Goal: Use online tool/utility: Utilize a website feature to perform a specific function

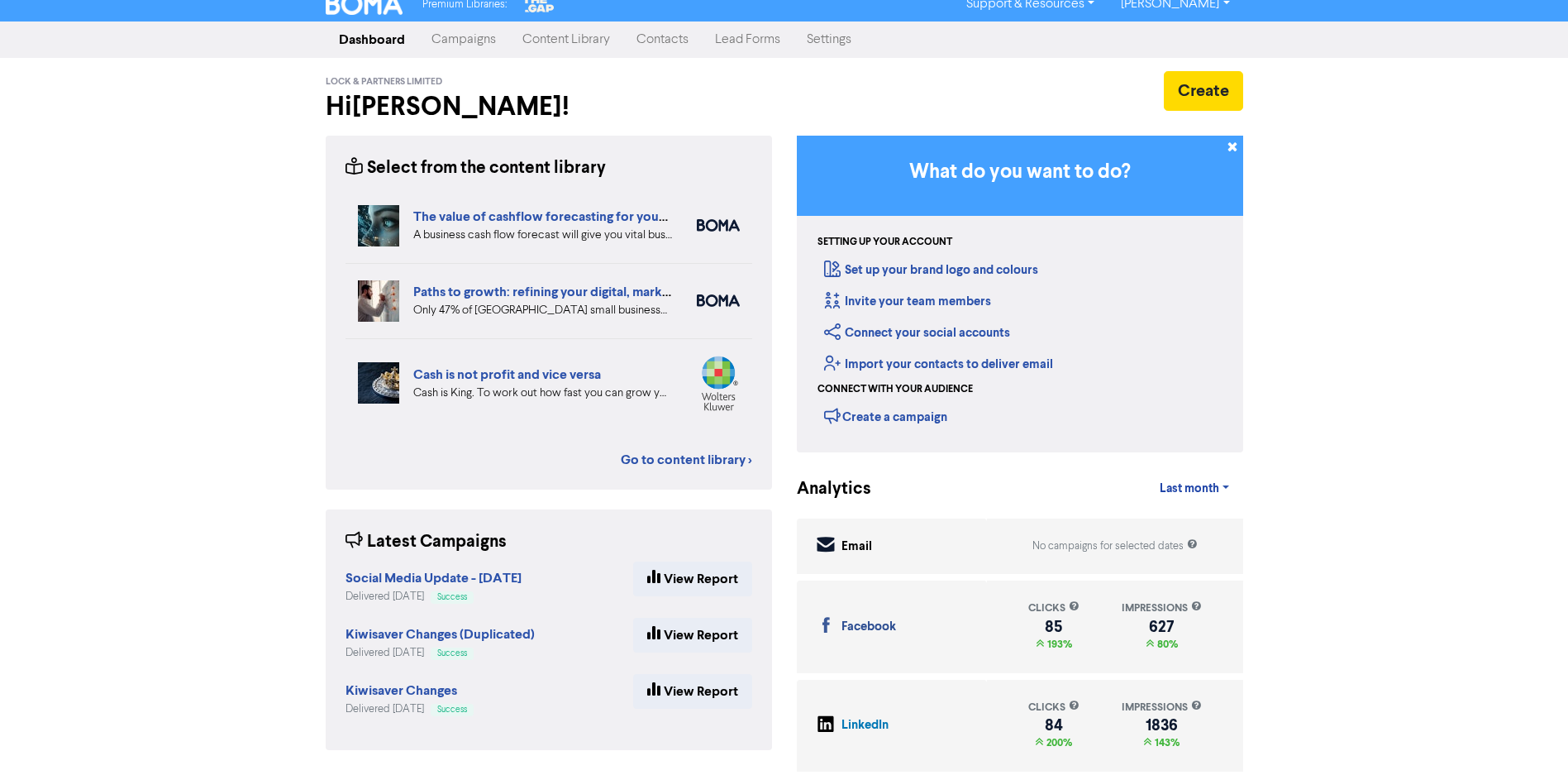
scroll to position [16, 0]
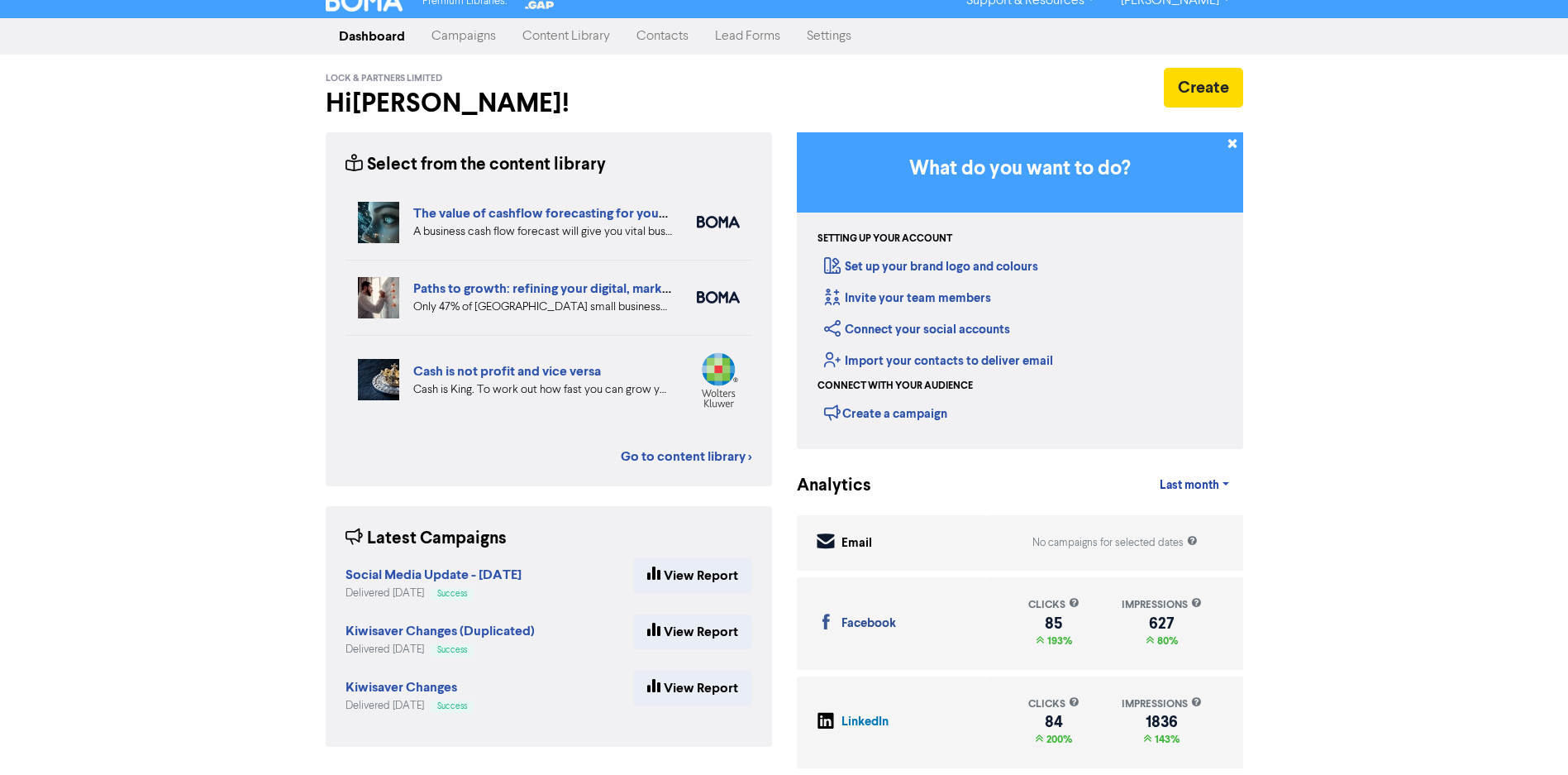
click at [467, 35] on link "Campaigns" at bounding box center [463, 36] width 91 height 33
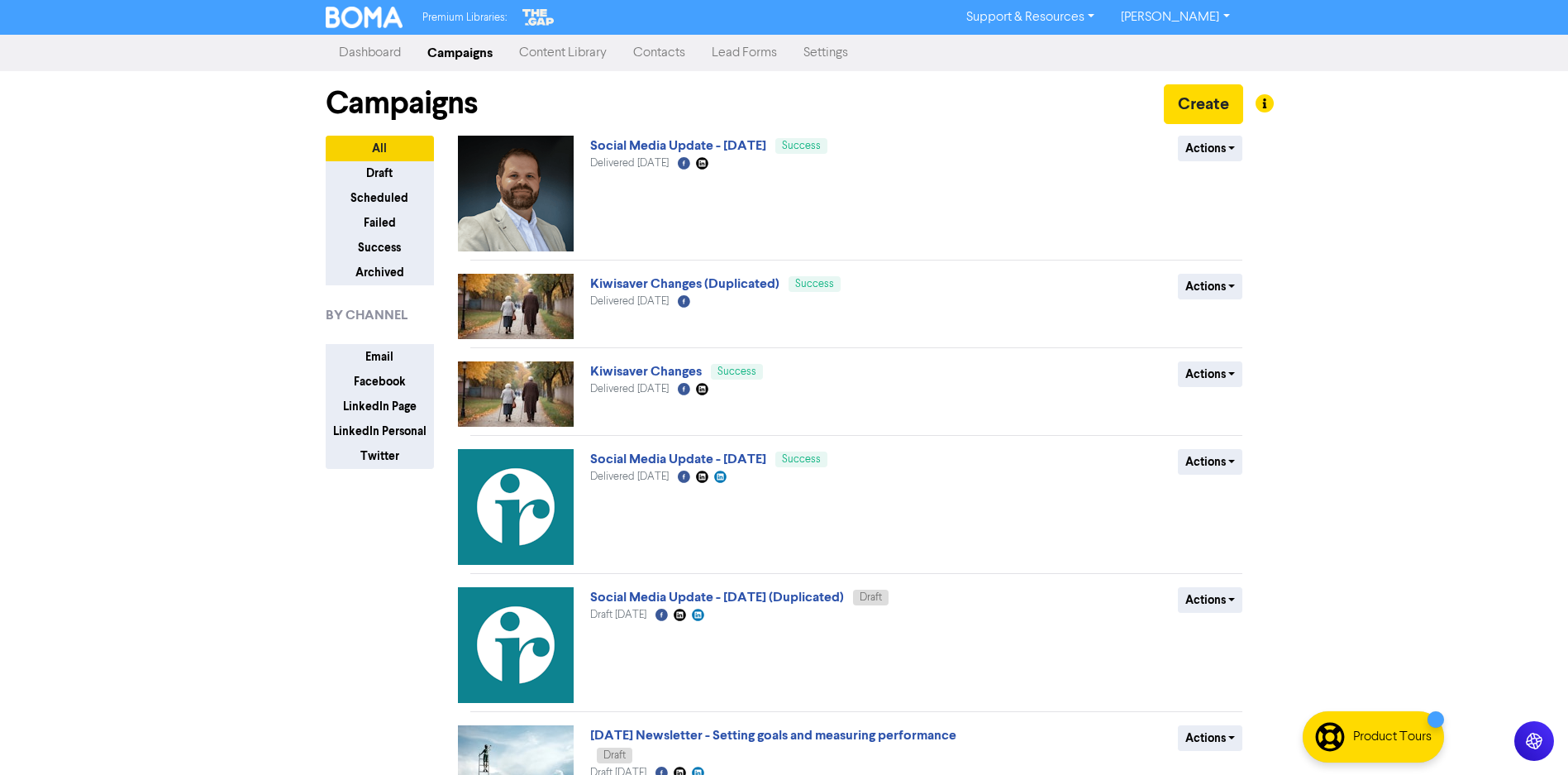
click at [575, 51] on link "Content Library" at bounding box center [563, 52] width 114 height 33
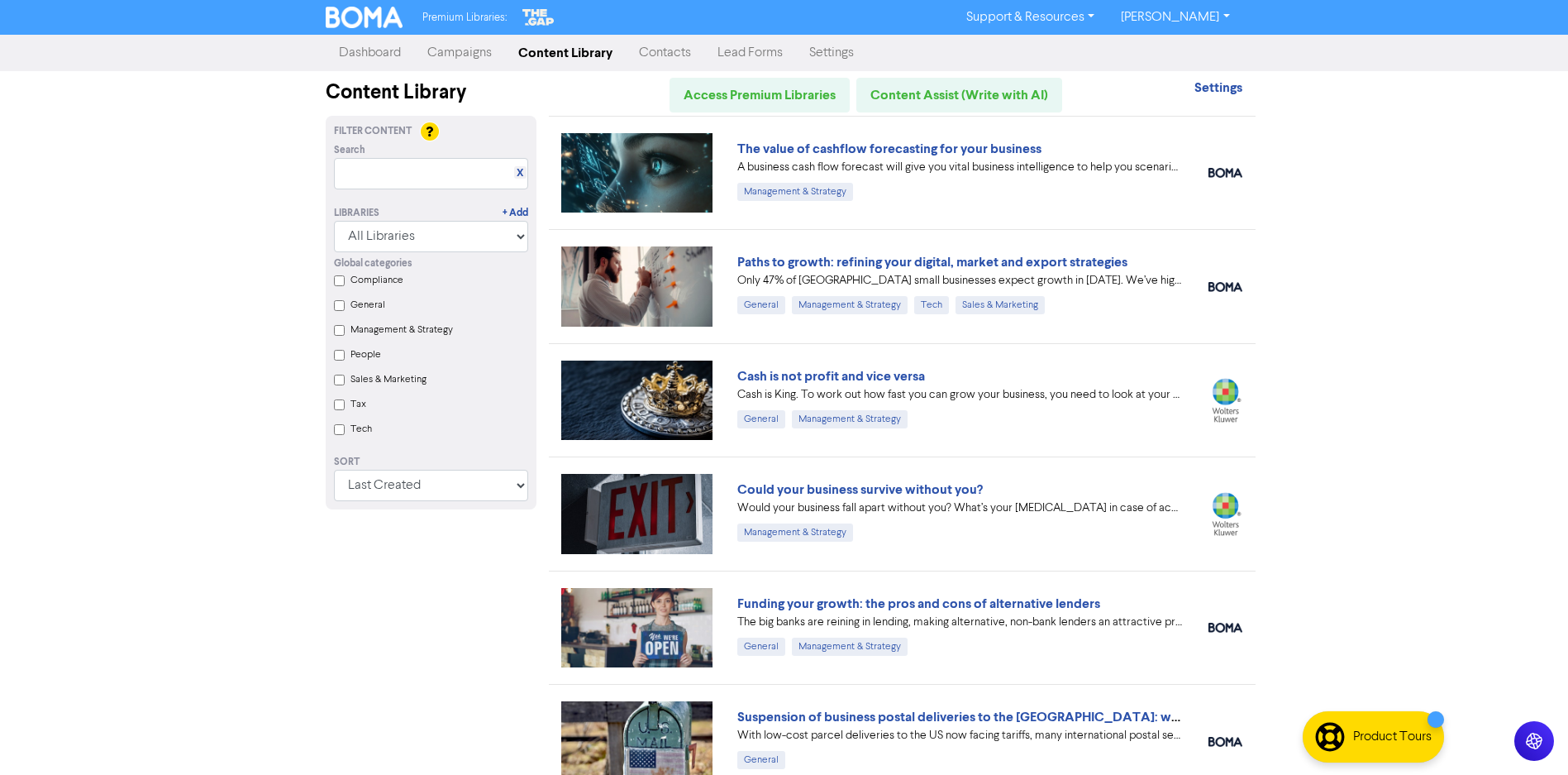
click at [1409, 180] on div "Premium Libraries: Support & Resources Video Tutorials FAQ & Guides Marketing E…" at bounding box center [784, 388] width 1568 height 775
click at [959, 90] on link "Content Assist (Write with AI)" at bounding box center [959, 95] width 206 height 35
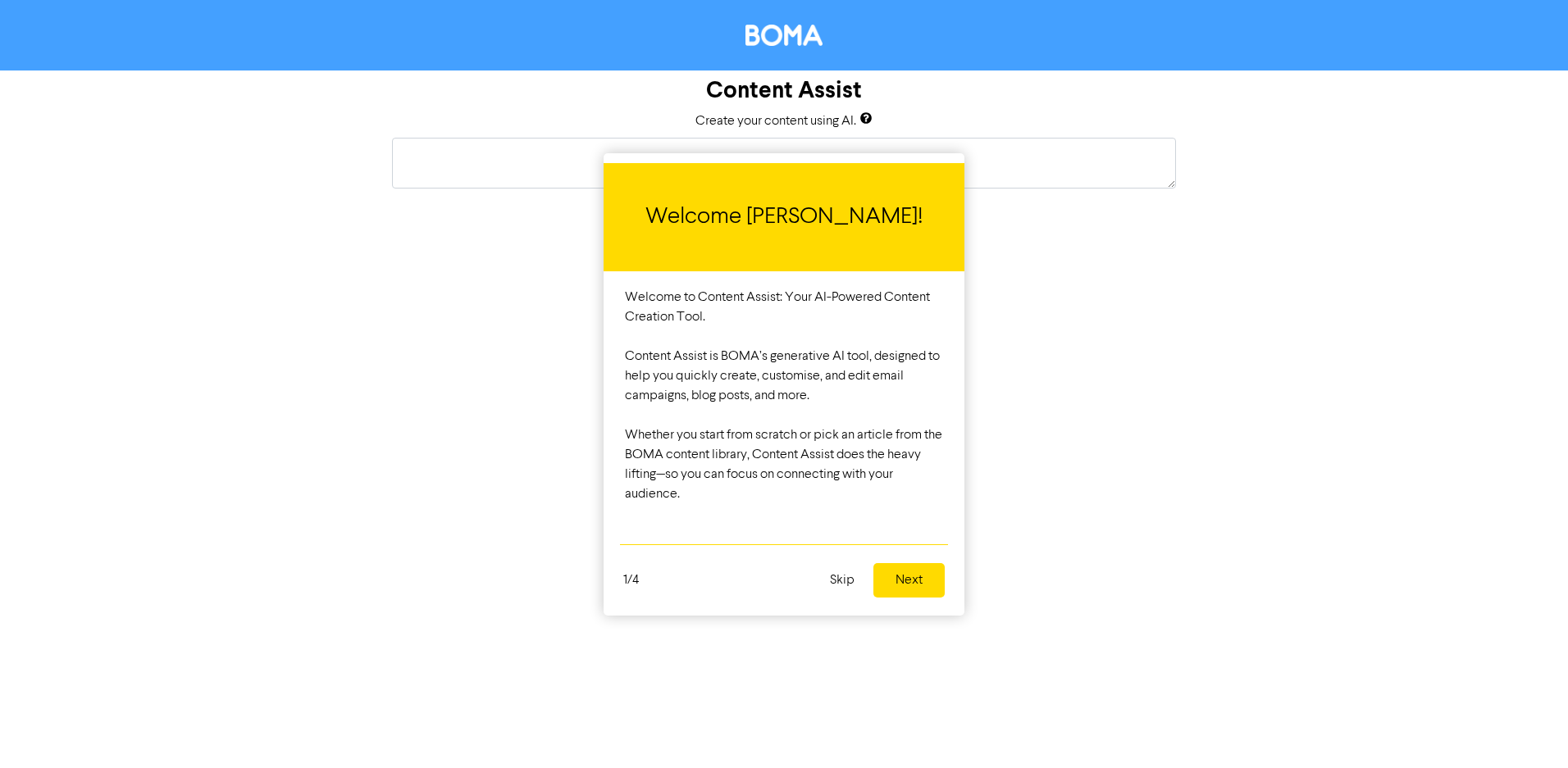
click at [834, 580] on button "Skip" at bounding box center [843, 580] width 45 height 35
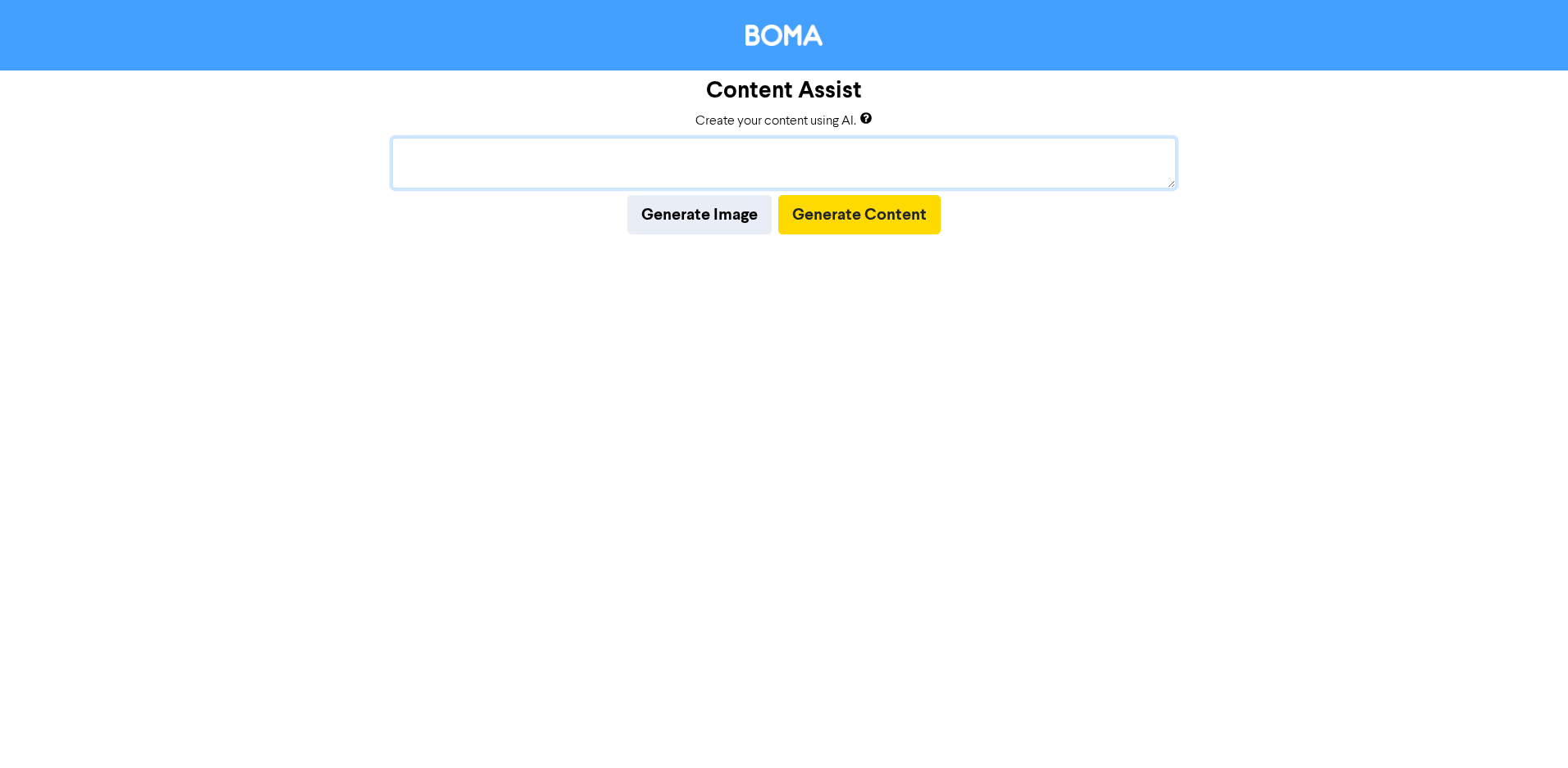
click at [736, 158] on textarea at bounding box center [784, 163] width 784 height 51
